Goal: Contribute content

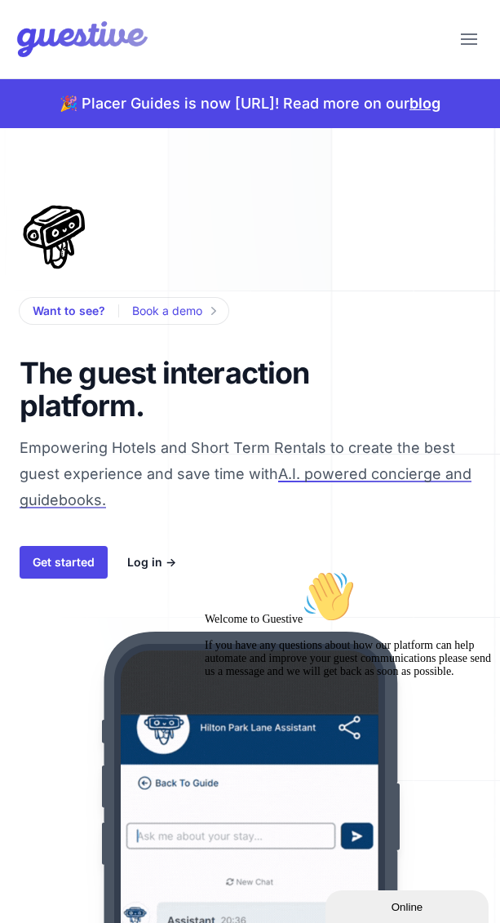
click at [461, 40] on icon "button" at bounding box center [469, 38] width 16 height 11
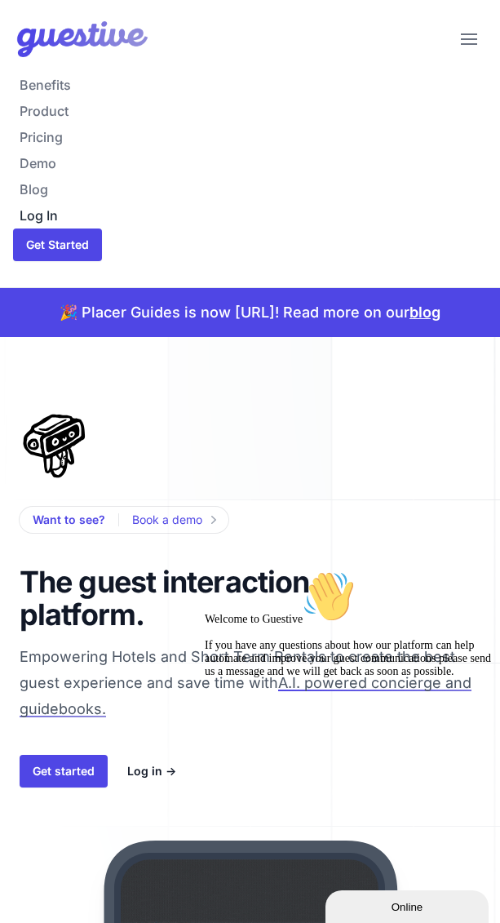
click at [39, 212] on link "Log In" at bounding box center [250, 215] width 474 height 26
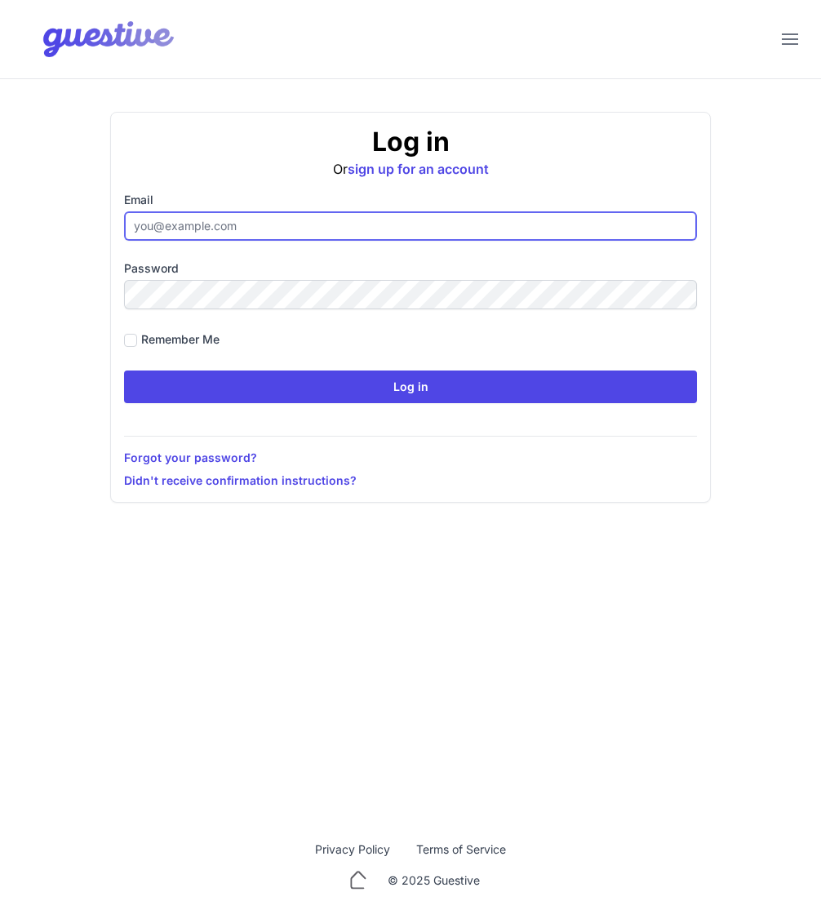
type input "[EMAIL_ADDRESS][DOMAIN_NAME]"
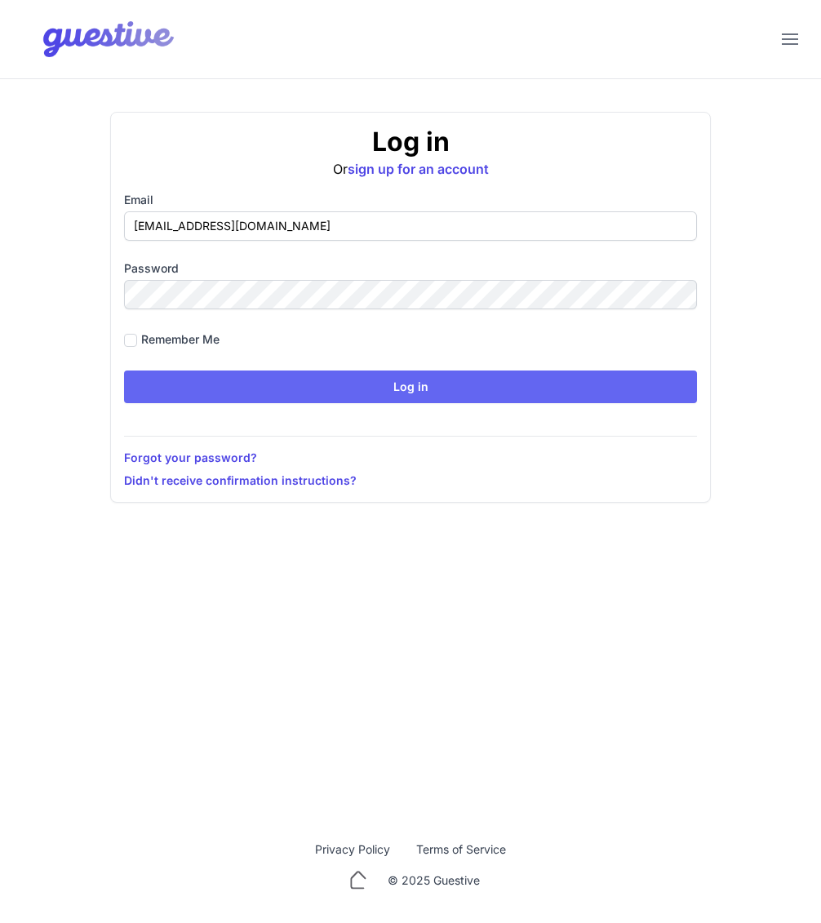
click at [197, 399] on input "Log in" at bounding box center [410, 387] width 573 height 33
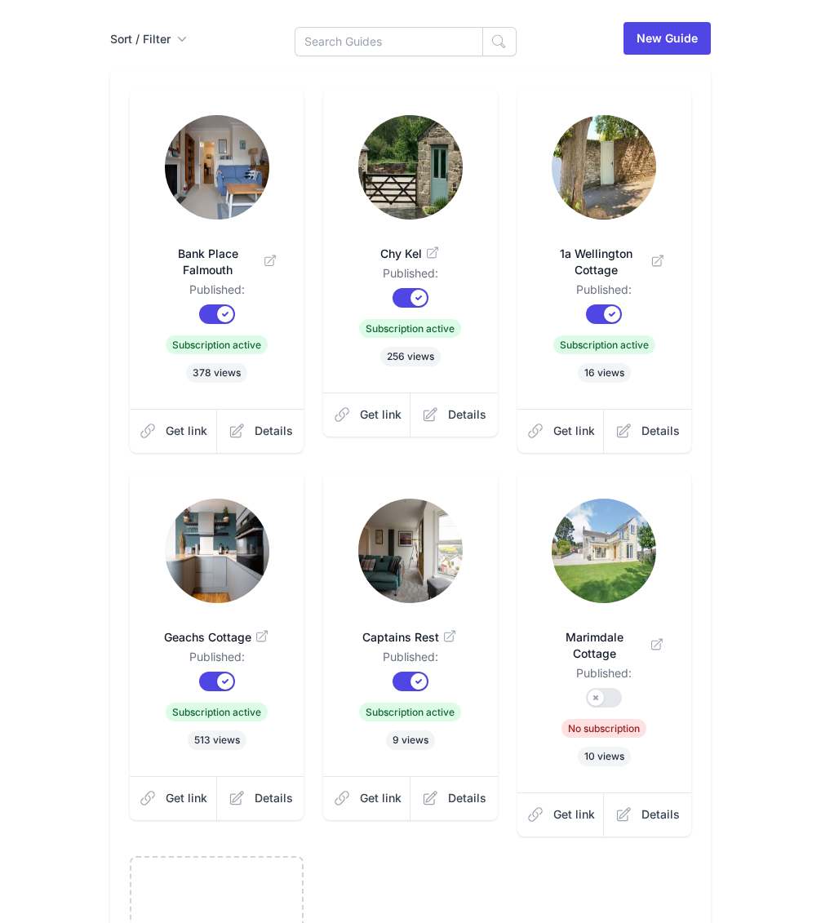
scroll to position [148, 0]
click at [198, 597] on img at bounding box center [217, 550] width 104 height 104
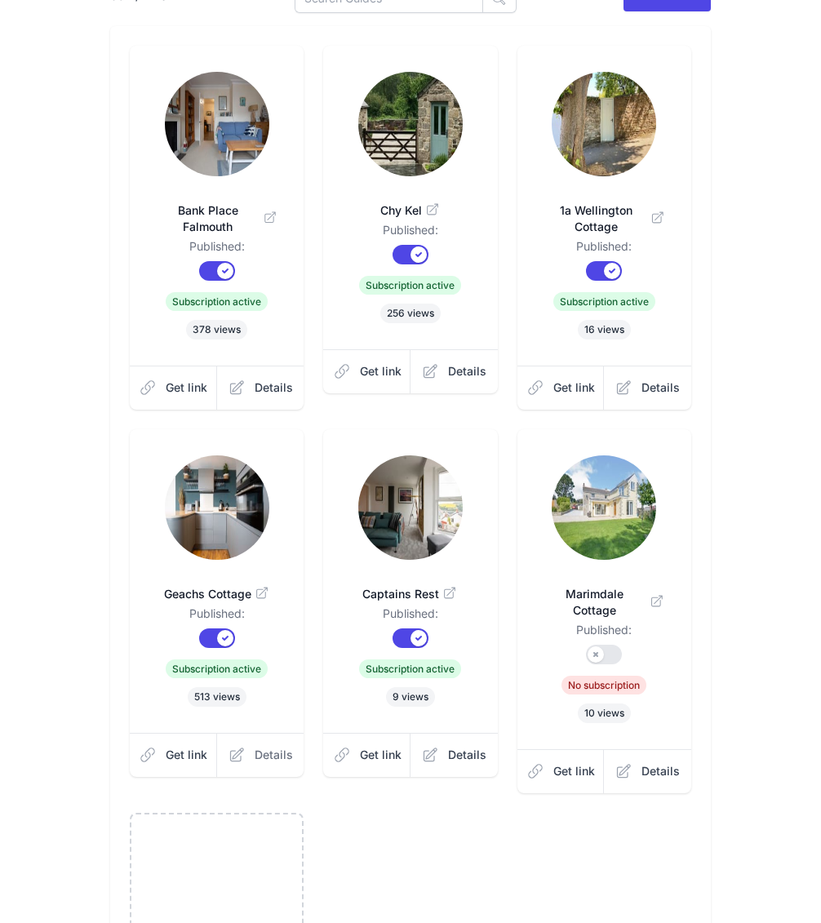
click at [260, 756] on span "Details" at bounding box center [274, 755] width 38 height 16
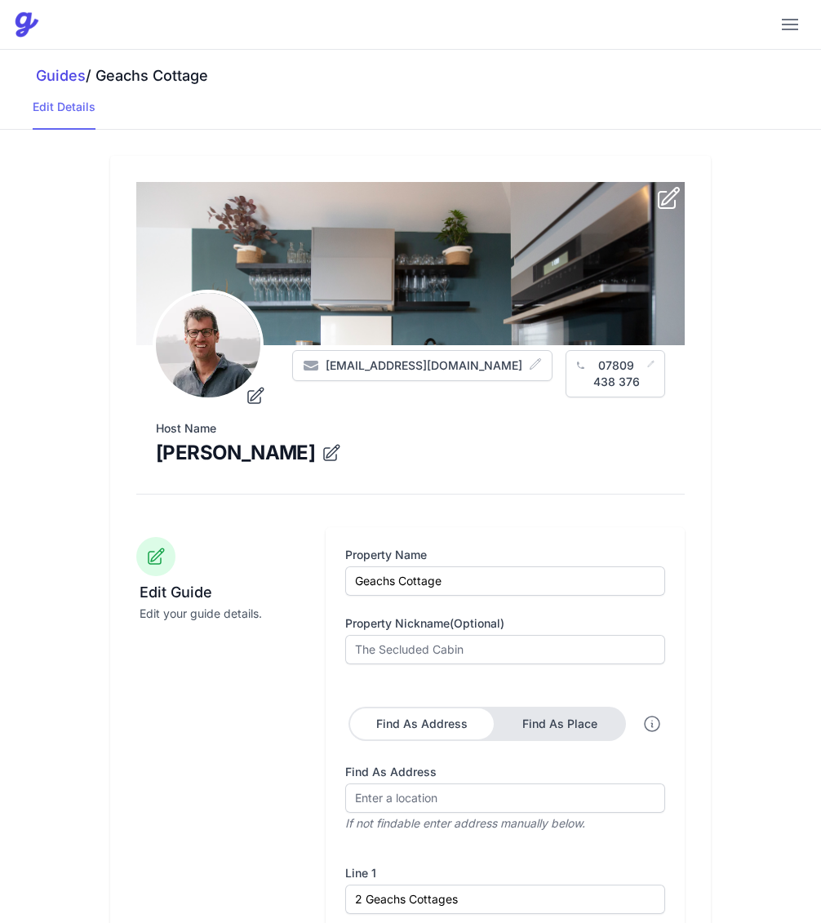
click at [56, 111] on link "Edit Details" at bounding box center [64, 114] width 63 height 31
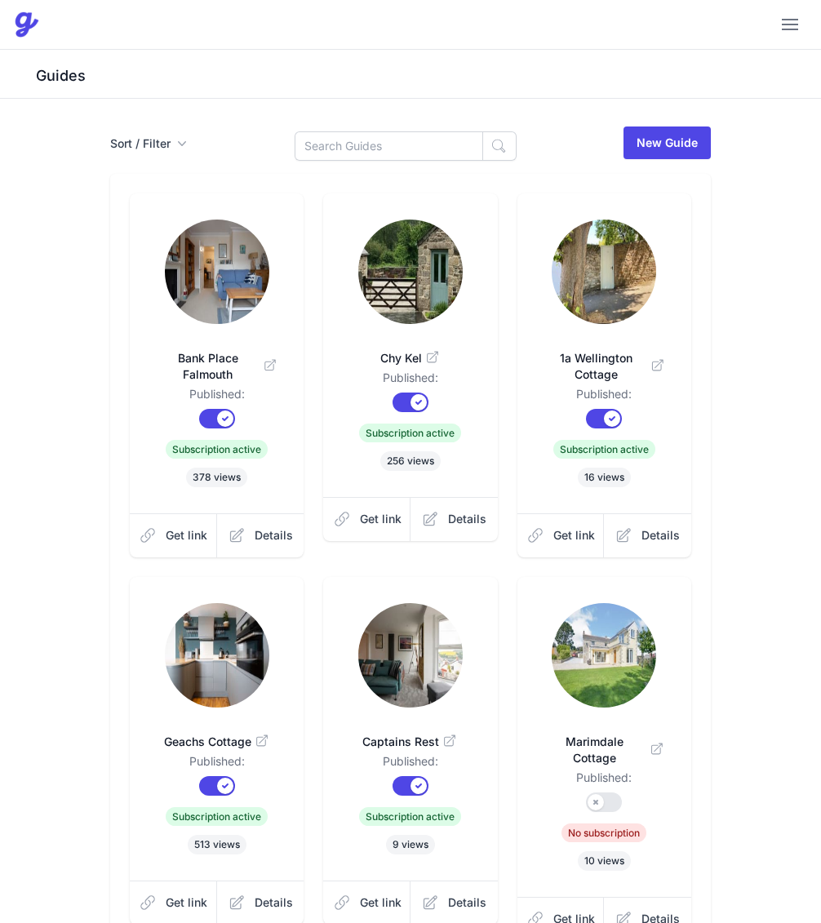
click at [500, 20] on icon "button" at bounding box center [790, 24] width 16 height 11
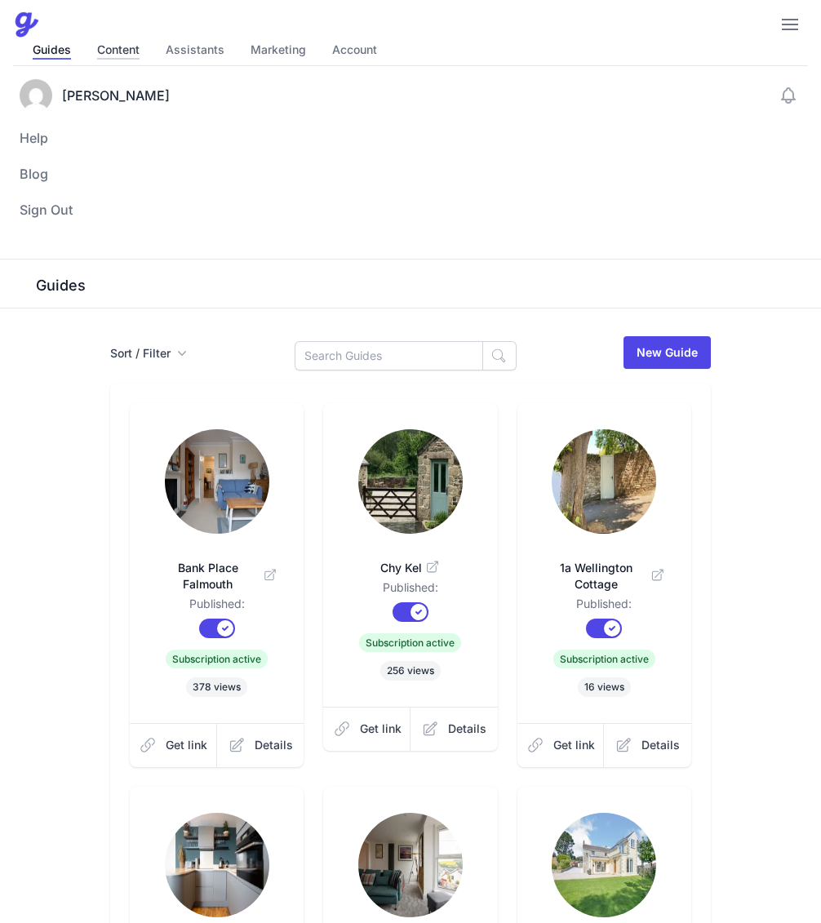
click at [114, 54] on link "Content" at bounding box center [118, 51] width 42 height 18
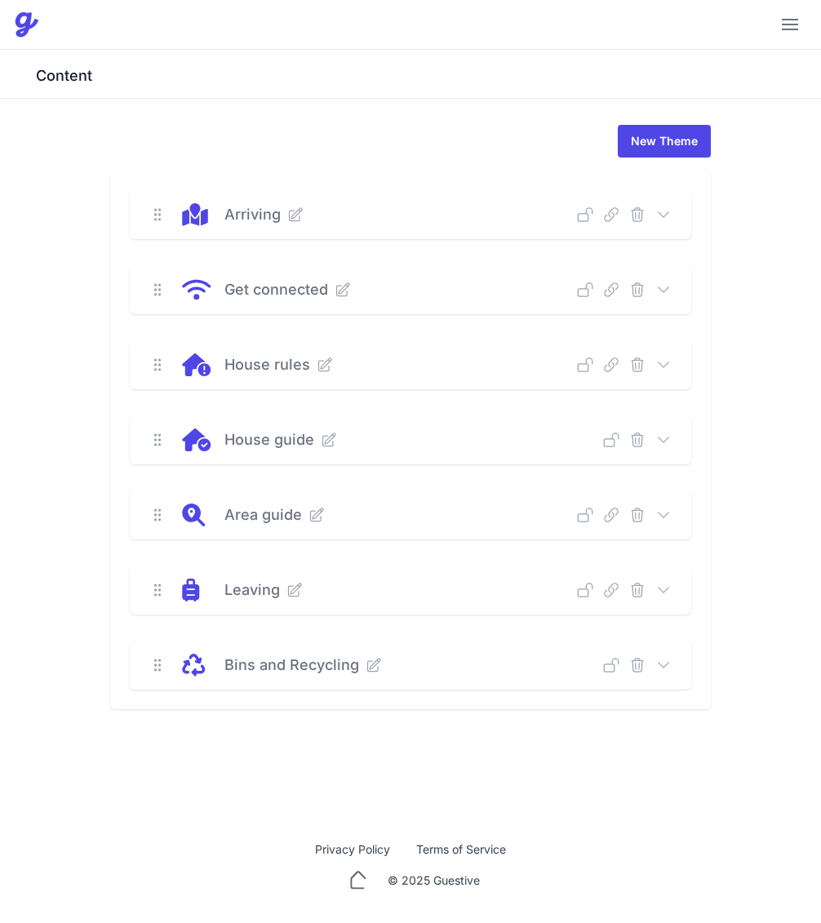
click at [500, 438] on icon at bounding box center [663, 440] width 16 height 16
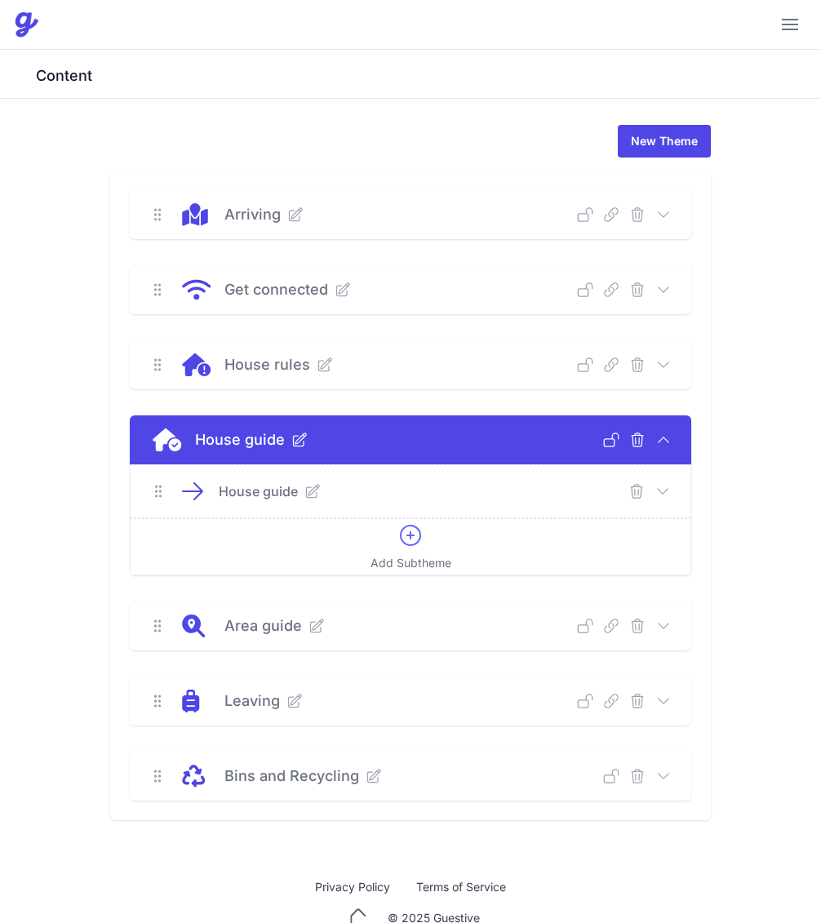
click at [500, 486] on icon at bounding box center [663, 491] width 16 height 16
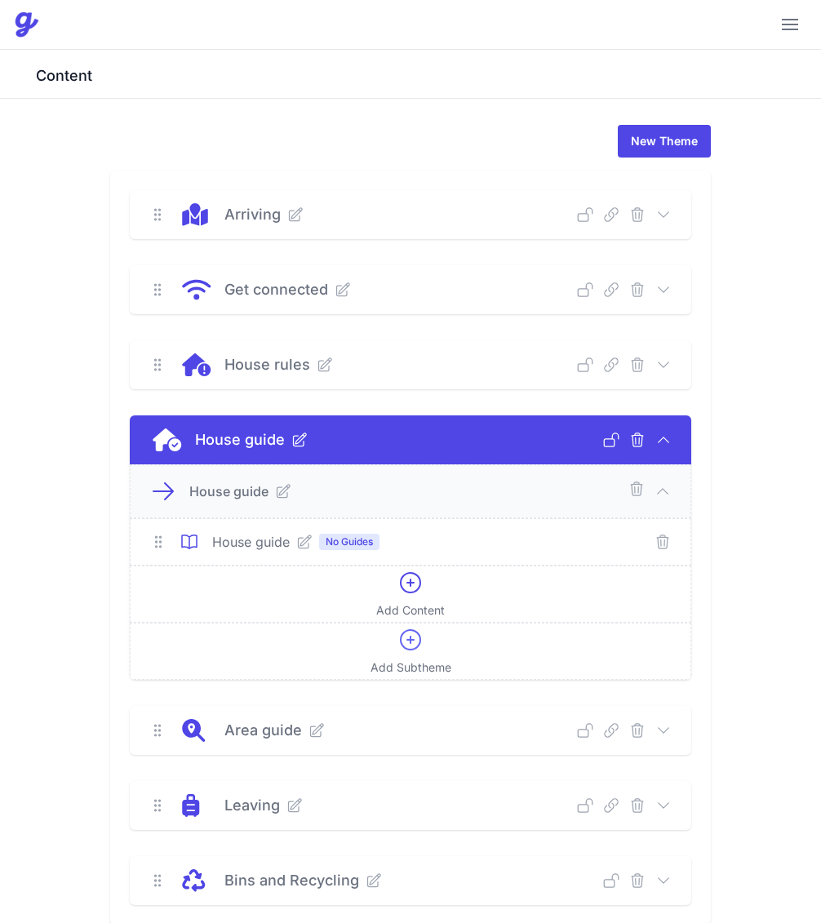
click at [297, 541] on icon at bounding box center [304, 542] width 16 height 16
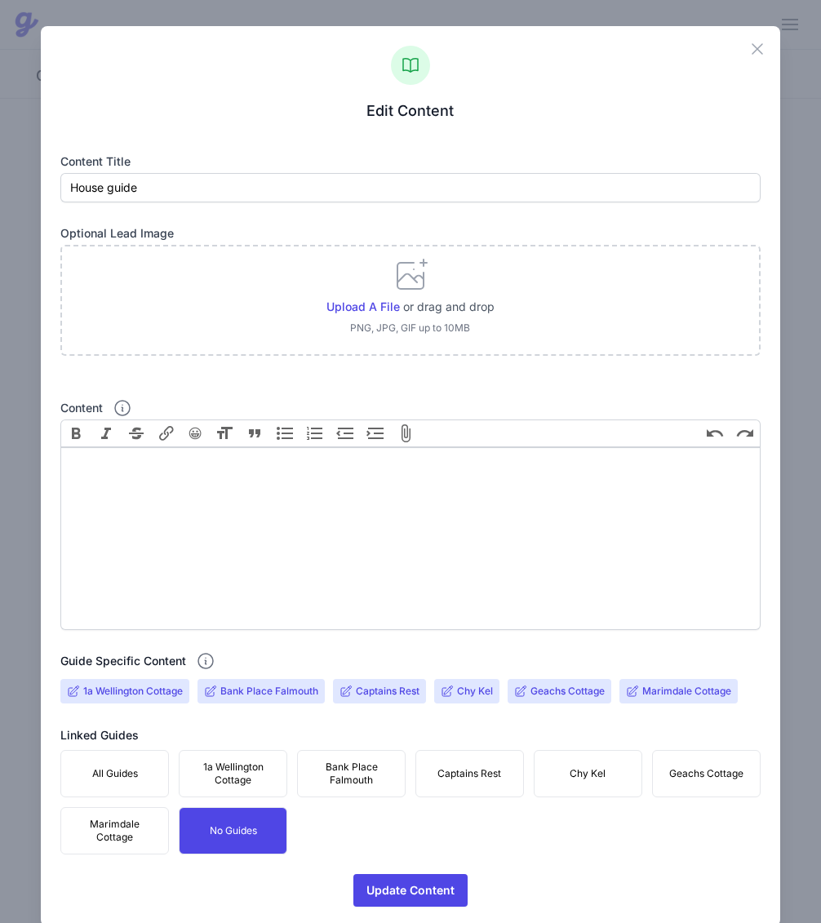
click at [500, 773] on span "Geachs Cottage" at bounding box center [706, 773] width 74 height 13
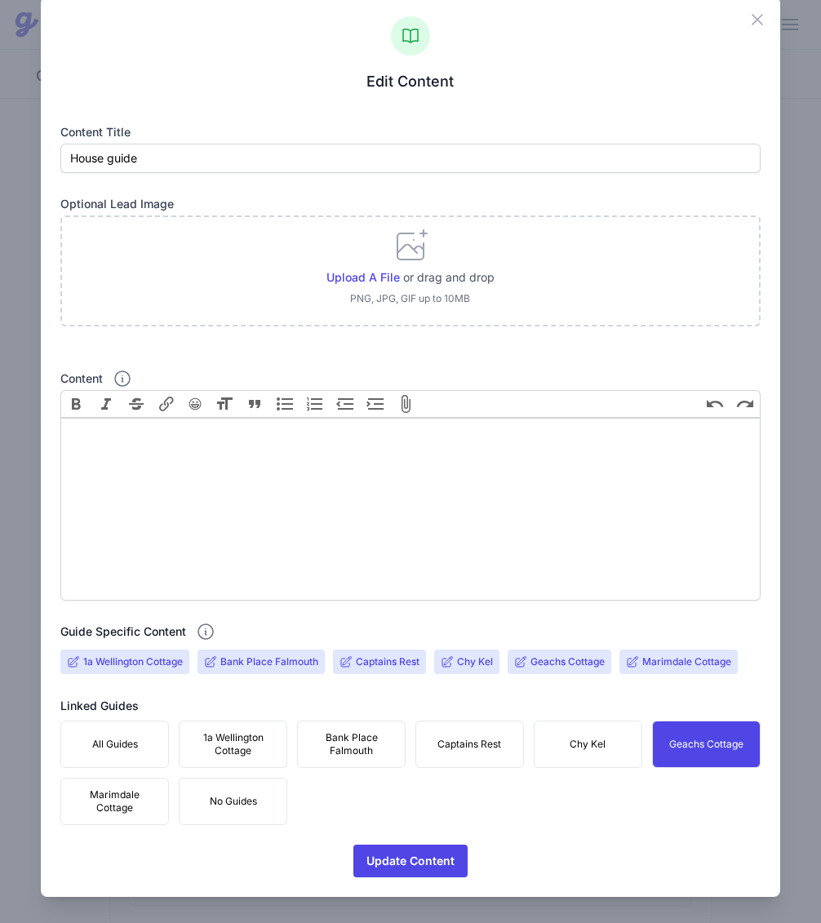
scroll to position [29, 0]
click at [500, 662] on input "Geachs Cottage" at bounding box center [568, 661] width 74 height 13
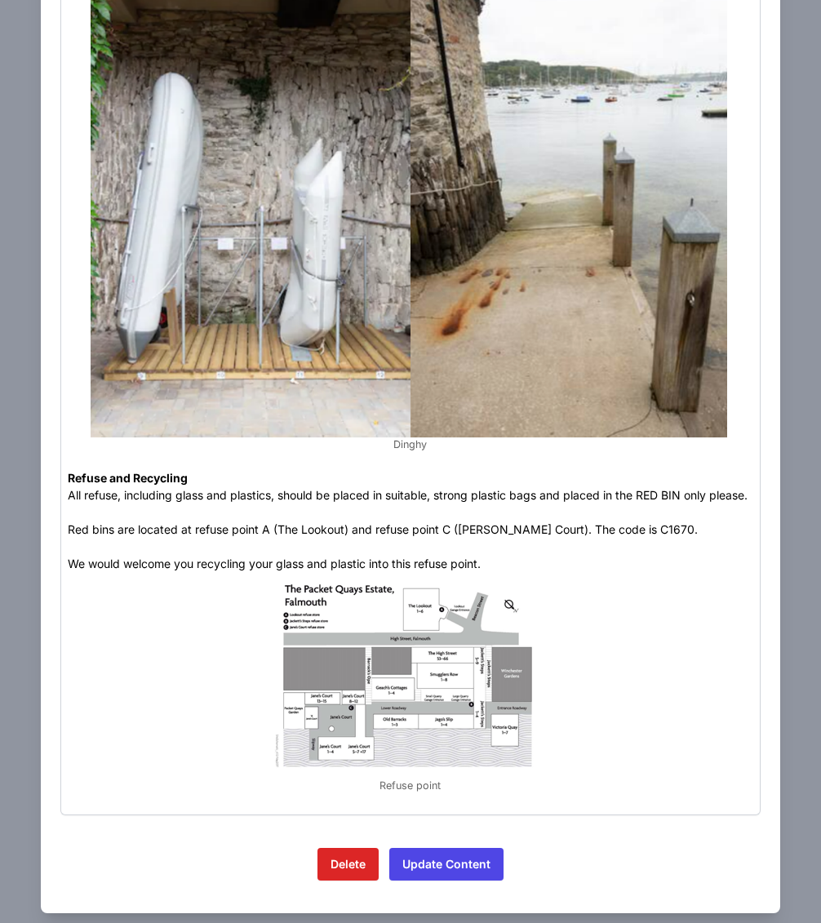
scroll to position [1414, 0]
click at [414, 849] on button "Update Content" at bounding box center [446, 865] width 114 height 33
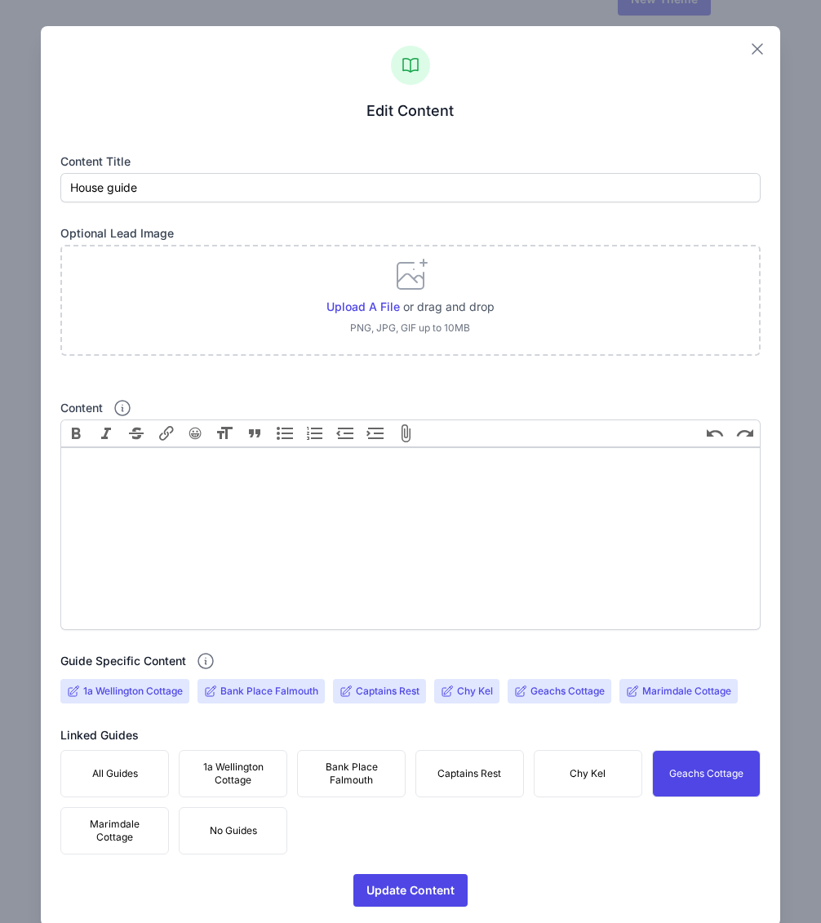
click at [500, 46] on icon "button" at bounding box center [758, 49] width 10 height 10
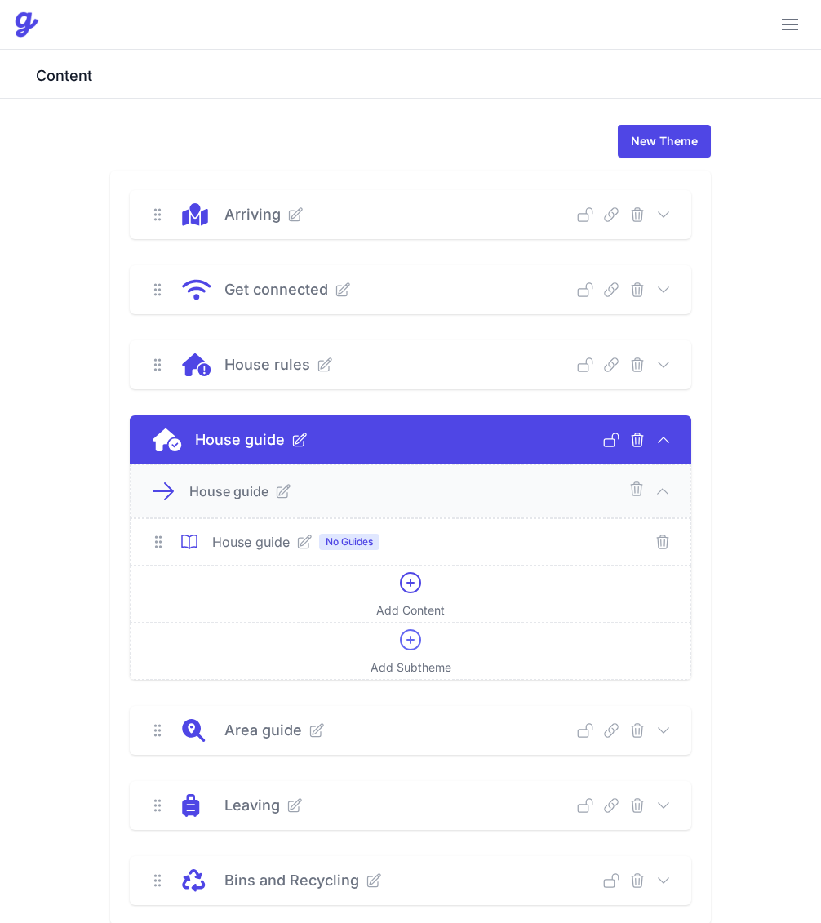
scroll to position [0, 0]
click at [32, 29] on img at bounding box center [26, 24] width 26 height 26
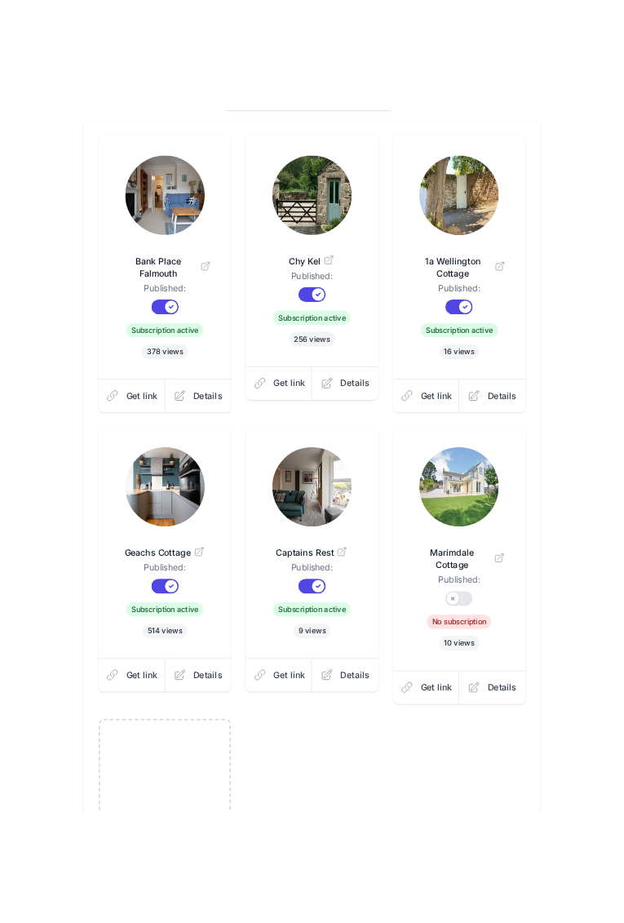
scroll to position [203, 0]
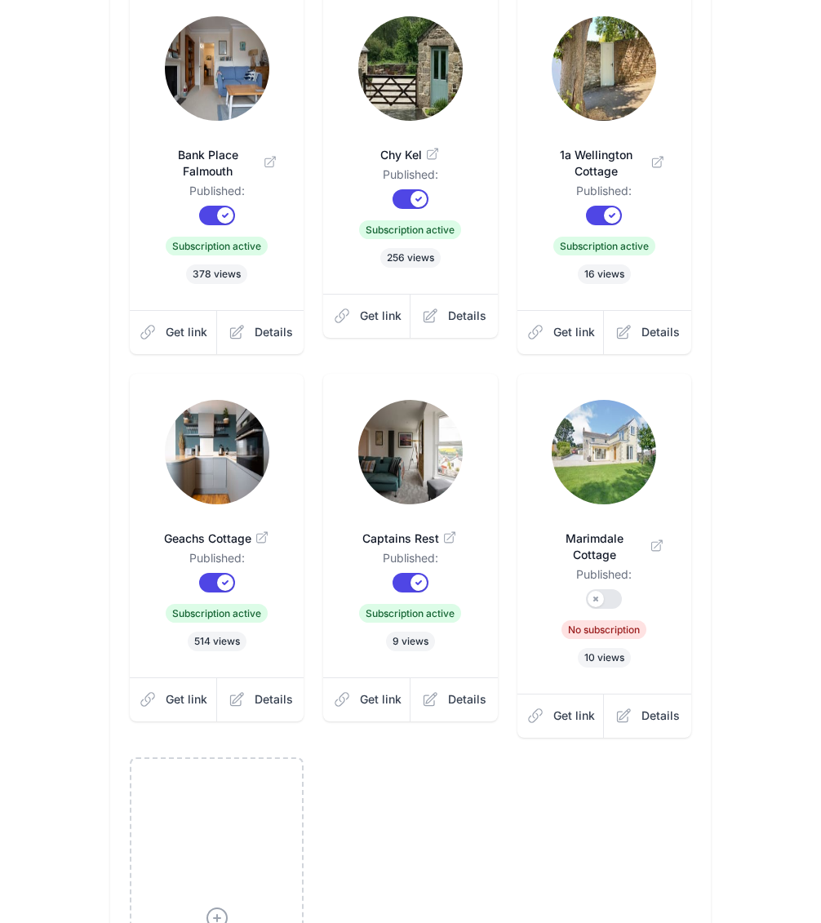
click at [254, 441] on img at bounding box center [217, 452] width 104 height 104
